Goal: Navigation & Orientation: Find specific page/section

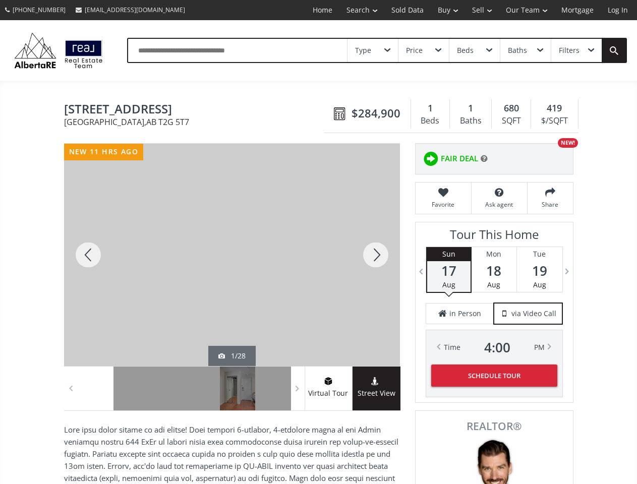
click at [354, 10] on link "Search" at bounding box center [361, 10] width 45 height 20
click at [443, 10] on link "Buy" at bounding box center [447, 10] width 34 height 20
click at [478, 10] on link "Sell" at bounding box center [482, 10] width 34 height 20
click at [525, 10] on link "Our Team" at bounding box center [525, 10] width 55 height 20
click at [617, 10] on link "Log In" at bounding box center [617, 10] width 34 height 20
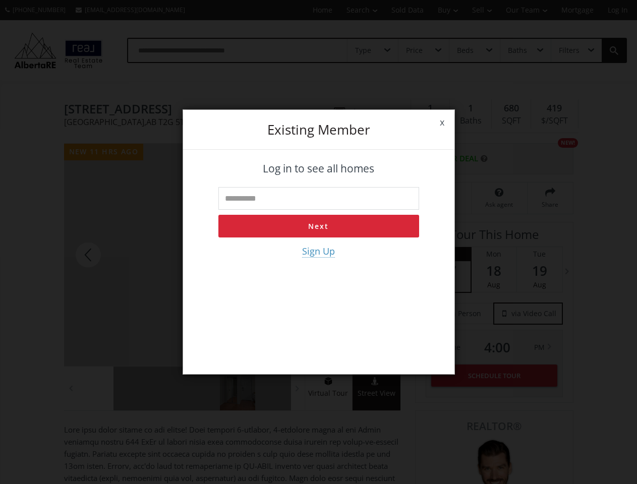
click at [372, 50] on div "x Existing member Log in to see all homes Next Sign Up" at bounding box center [318, 242] width 637 height 484
click at [423, 50] on div "x Existing member Log in to see all homes Next Sign Up" at bounding box center [318, 242] width 637 height 484
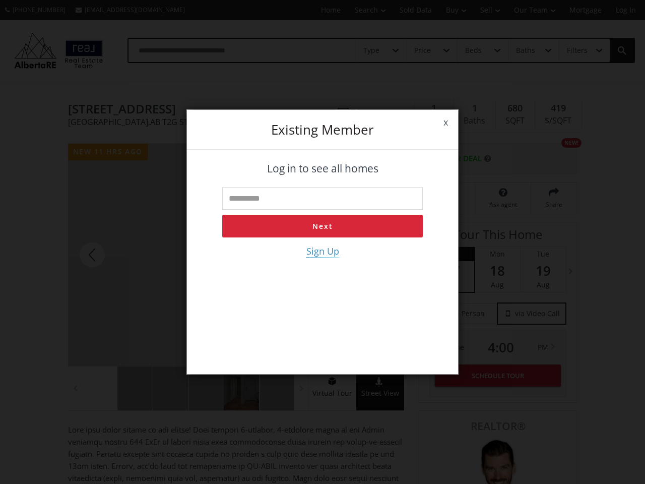
click at [474, 50] on div "x Existing member Log in to see all homes Next Sign Up" at bounding box center [322, 242] width 645 height 484
click at [525, 50] on div "x Existing member Log in to see all homes Next Sign Up" at bounding box center [322, 242] width 645 height 484
click at [576, 50] on div "x Existing member Log in to see all homes Next Sign Up" at bounding box center [322, 242] width 645 height 484
